Goal: Task Accomplishment & Management: Complete application form

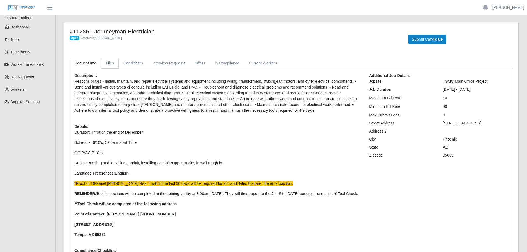
click at [108, 67] on link "Files" at bounding box center [110, 63] width 18 height 11
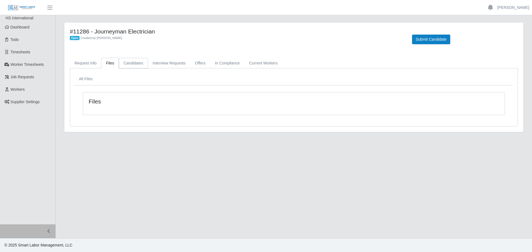
click at [119, 60] on link "Candidates" at bounding box center [133, 63] width 29 height 11
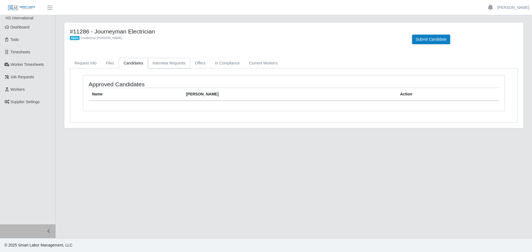
click at [148, 63] on link "Interview Requests" at bounding box center [169, 63] width 42 height 11
click at [196, 63] on link "Offers" at bounding box center [200, 63] width 20 height 11
click at [224, 61] on link "In Compliance" at bounding box center [227, 63] width 34 height 11
click at [262, 65] on link "Current Workers" at bounding box center [263, 63] width 38 height 11
click at [11, 87] on span "Workers" at bounding box center [18, 89] width 14 height 4
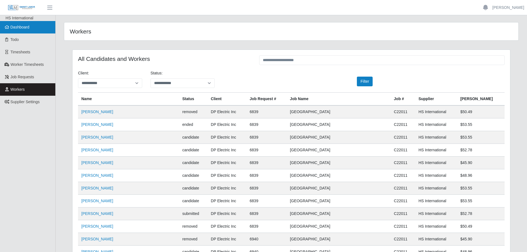
click at [15, 27] on span "Dashboard" at bounding box center [20, 27] width 19 height 4
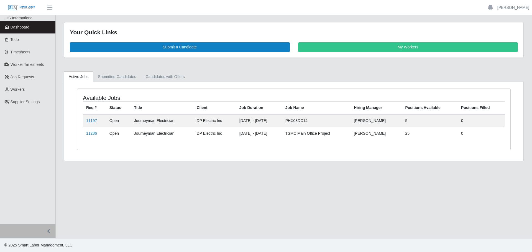
click at [86, 116] on td "11197" at bounding box center [94, 120] width 23 height 13
click at [92, 123] on link "11197" at bounding box center [91, 121] width 11 height 4
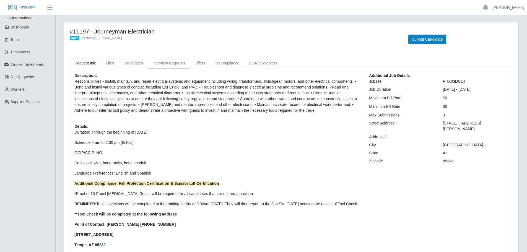
click at [160, 66] on link "Interview Requests" at bounding box center [169, 63] width 42 height 11
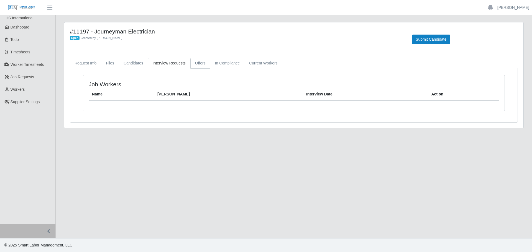
drag, startPoint x: 194, startPoint y: 60, endPoint x: 205, endPoint y: 63, distance: 10.6
click at [195, 60] on link "Offers" at bounding box center [200, 63] width 20 height 11
click at [225, 63] on link "In Compliance" at bounding box center [227, 63] width 34 height 11
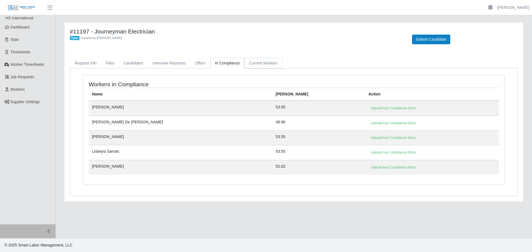
click at [260, 63] on link "Current Workers" at bounding box center [263, 63] width 38 height 11
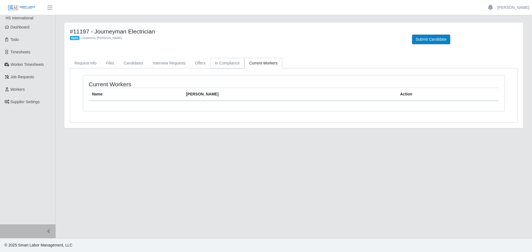
click at [216, 63] on link "In Compliance" at bounding box center [227, 63] width 34 height 11
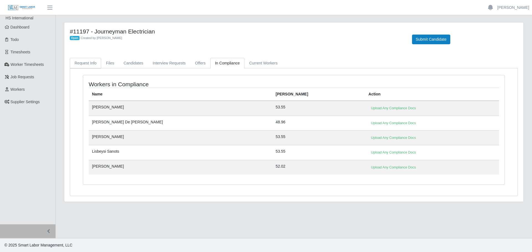
click at [83, 64] on link "Request Info" at bounding box center [85, 63] width 31 height 11
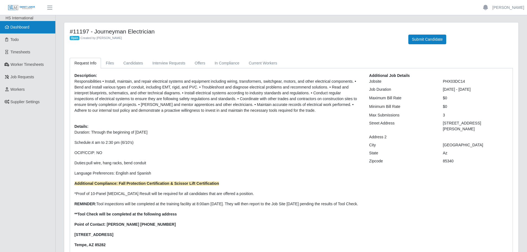
click at [25, 30] on link "Dashboard" at bounding box center [27, 27] width 55 height 12
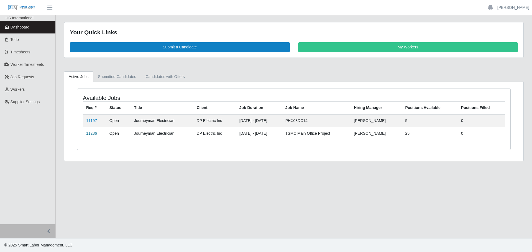
click at [90, 133] on link "11286" at bounding box center [91, 133] width 11 height 4
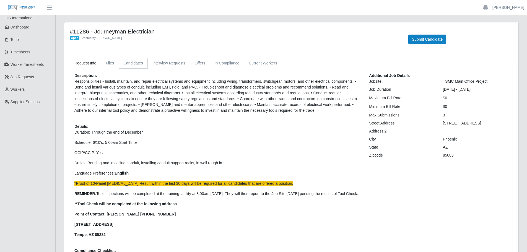
click at [134, 61] on link "Candidates" at bounding box center [133, 63] width 29 height 11
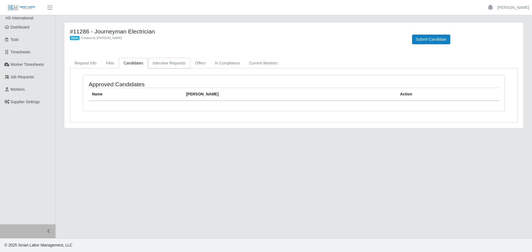
click at [168, 64] on link "Interview Requests" at bounding box center [169, 63] width 42 height 11
click at [200, 63] on link "Offers" at bounding box center [200, 63] width 20 height 11
click at [223, 64] on link "In Compliance" at bounding box center [227, 63] width 34 height 11
click at [96, 63] on link "Request Info" at bounding box center [85, 63] width 31 height 11
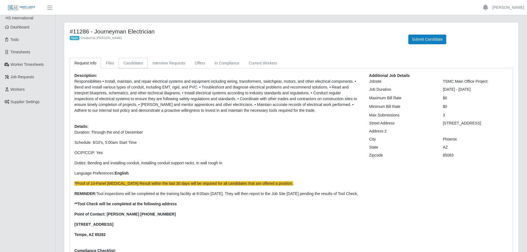
click at [128, 60] on link "Candidates" at bounding box center [133, 63] width 29 height 11
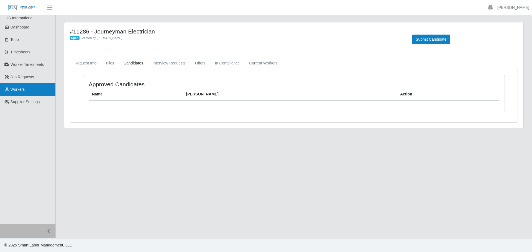
click at [18, 92] on link "Workers" at bounding box center [27, 89] width 55 height 12
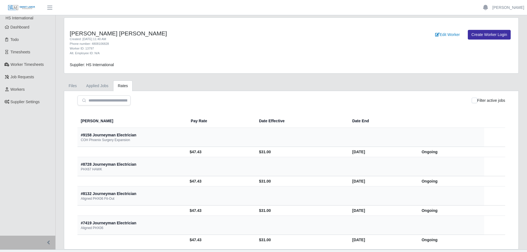
scroll to position [11, 0]
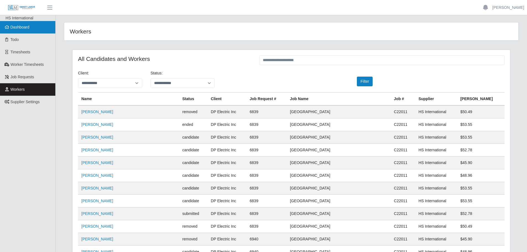
click at [17, 28] on span "Dashboard" at bounding box center [20, 27] width 19 height 4
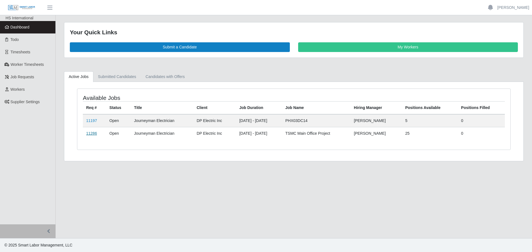
click at [94, 133] on link "11286" at bounding box center [91, 133] width 11 height 4
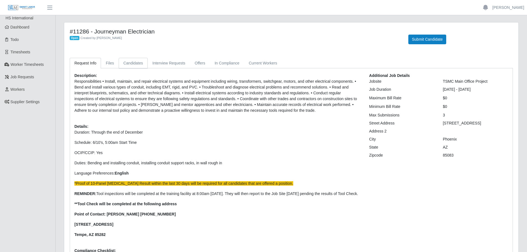
click at [129, 64] on link "Candidates" at bounding box center [133, 63] width 29 height 11
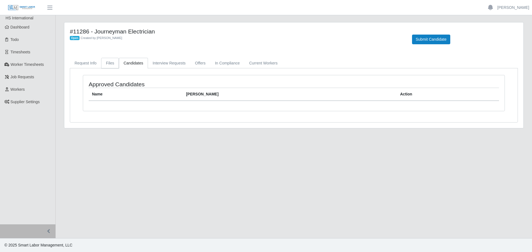
click at [107, 65] on link "Files" at bounding box center [110, 63] width 18 height 11
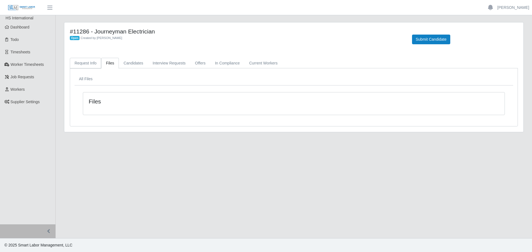
click at [83, 64] on link "Request Info" at bounding box center [85, 63] width 31 height 11
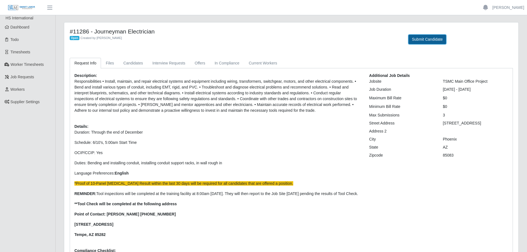
click at [422, 38] on button "Submit Candidate" at bounding box center [428, 40] width 38 height 10
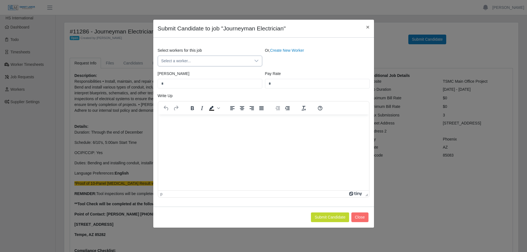
click at [177, 66] on span "Select a worker..." at bounding box center [204, 61] width 93 height 10
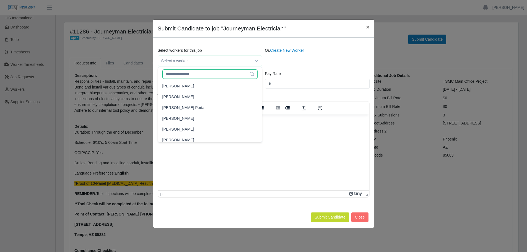
click at [184, 76] on input "text" at bounding box center [210, 73] width 95 height 9
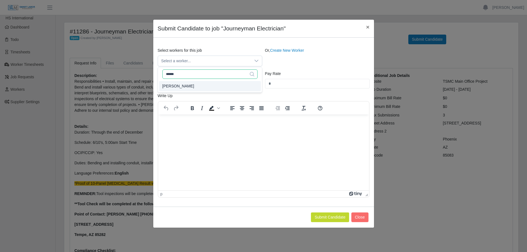
type input "******"
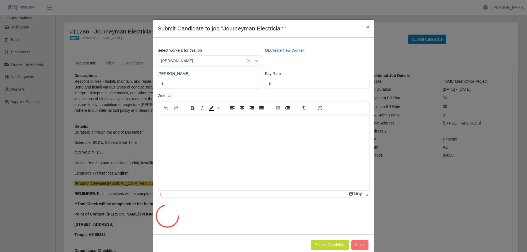
click at [181, 83] on li "Jaciel Ortiz" at bounding box center [208, 86] width 102 height 10
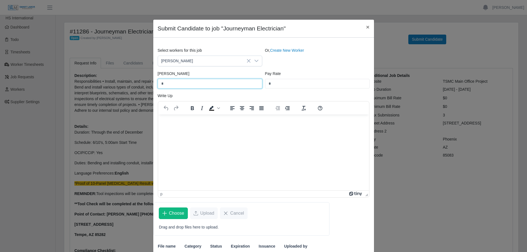
drag, startPoint x: 196, startPoint y: 84, endPoint x: 114, endPoint y: 88, distance: 81.5
click at [114, 88] on div "Submit Candidate to job "Journeyman Electrician" × Select workers for this job …" at bounding box center [263, 126] width 527 height 252
type input "*****"
drag, startPoint x: 177, startPoint y: 83, endPoint x: 109, endPoint y: 84, distance: 68.4
click at [113, 84] on div "Submit Candidate to job "Journeyman Electrician" × Select workers for this job …" at bounding box center [263, 126] width 527 height 252
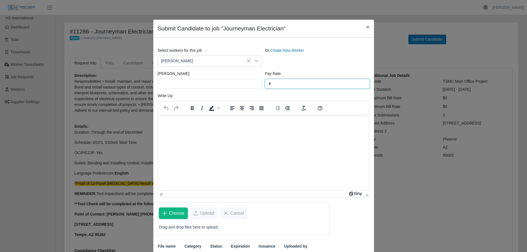
click at [276, 84] on input "*" at bounding box center [317, 84] width 105 height 10
drag, startPoint x: 276, startPoint y: 84, endPoint x: 212, endPoint y: 92, distance: 64.6
click at [213, 92] on div "Bill Rate Pay Rate *" at bounding box center [263, 82] width 215 height 22
type input "*****"
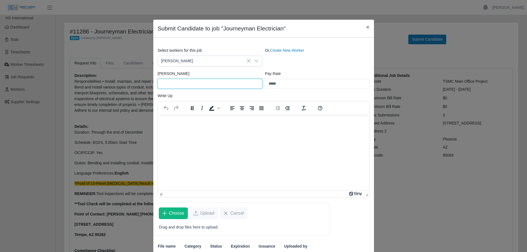
click at [193, 86] on input "[PERSON_NAME]" at bounding box center [210, 84] width 105 height 10
type input "*****"
click at [192, 129] on html at bounding box center [263, 121] width 211 height 15
drag, startPoint x: 187, startPoint y: 125, endPoint x: 173, endPoint y: 128, distance: 14.3
click at [173, 128] on html at bounding box center [263, 121] width 211 height 15
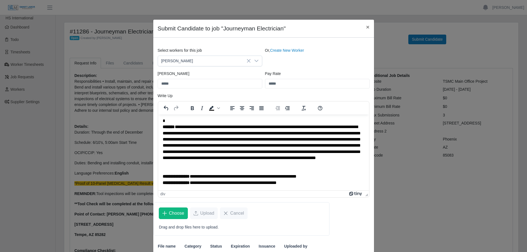
scroll to position [28, 0]
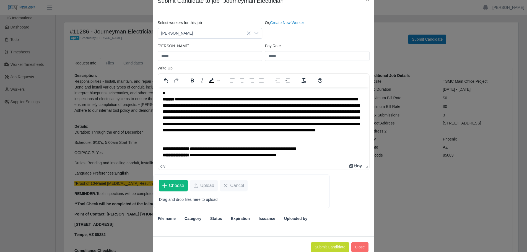
click at [194, 143] on div "**********" at bounding box center [262, 121] width 198 height 50
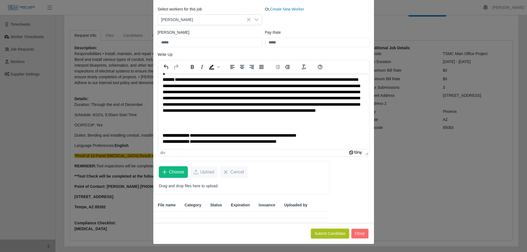
click at [329, 232] on button "Submit Candidate" at bounding box center [330, 234] width 38 height 10
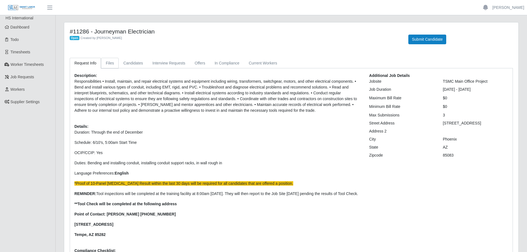
click at [113, 59] on link "Files" at bounding box center [110, 63] width 18 height 11
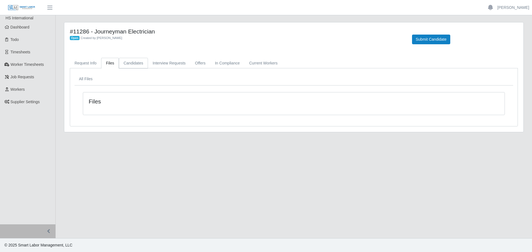
click at [133, 65] on link "Candidates" at bounding box center [133, 63] width 29 height 11
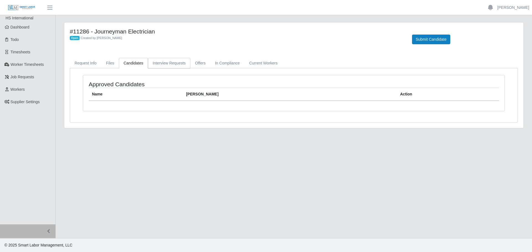
click at [170, 67] on link "Interview Requests" at bounding box center [169, 63] width 42 height 11
click at [133, 64] on link "Candidates" at bounding box center [133, 63] width 29 height 11
click at [112, 63] on link "Files" at bounding box center [110, 63] width 18 height 11
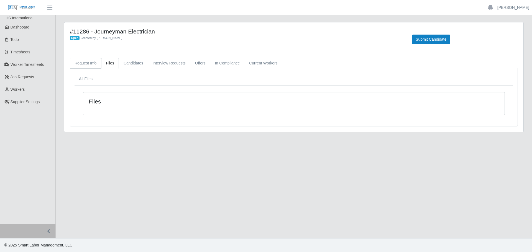
click at [87, 63] on link "Request Info" at bounding box center [85, 63] width 31 height 11
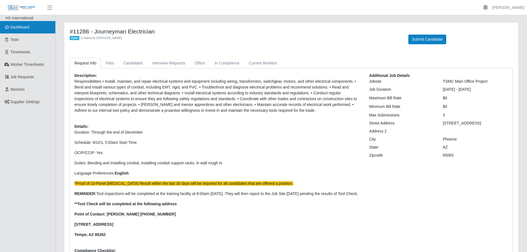
click at [17, 29] on span "Dashboard" at bounding box center [20, 27] width 19 height 4
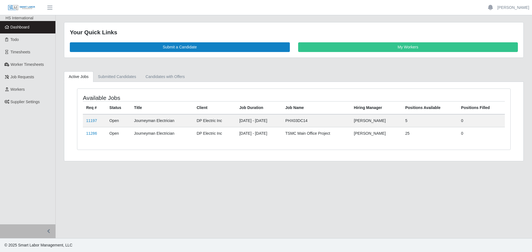
click at [125, 71] on div "Your Quick Links Submit a Candidate My Workers Active Jobs Submitted Candidates…" at bounding box center [294, 91] width 476 height 139
click at [125, 74] on link "Submitted Candidates" at bounding box center [117, 76] width 48 height 11
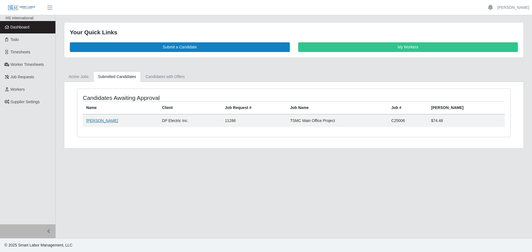
click at [100, 120] on link "[PERSON_NAME]" at bounding box center [102, 121] width 32 height 4
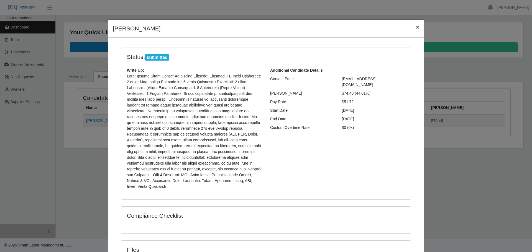
click at [416, 27] on span "×" at bounding box center [417, 27] width 3 height 6
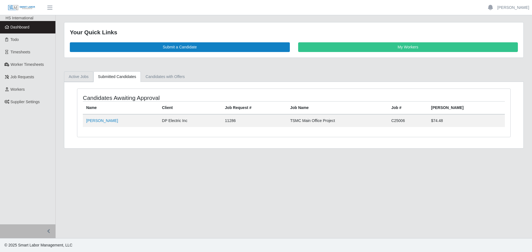
click at [84, 79] on link "Active Jobs" at bounding box center [78, 76] width 29 height 11
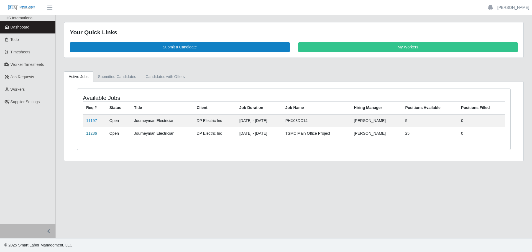
click at [92, 133] on link "11286" at bounding box center [91, 133] width 11 height 4
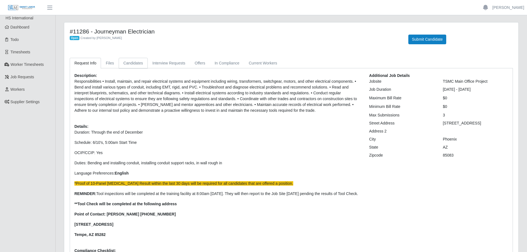
click at [122, 67] on link "Candidates" at bounding box center [133, 63] width 29 height 11
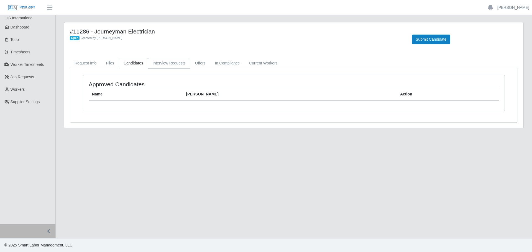
click at [166, 62] on link "Interview Requests" at bounding box center [169, 63] width 42 height 11
click at [202, 62] on link "Offers" at bounding box center [200, 63] width 20 height 11
